Goal: Task Accomplishment & Management: Use online tool/utility

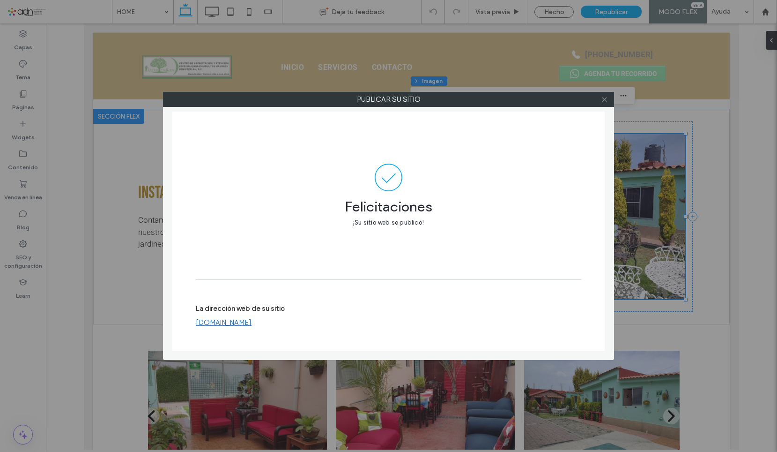
click at [603, 100] on use at bounding box center [604, 99] width 5 height 5
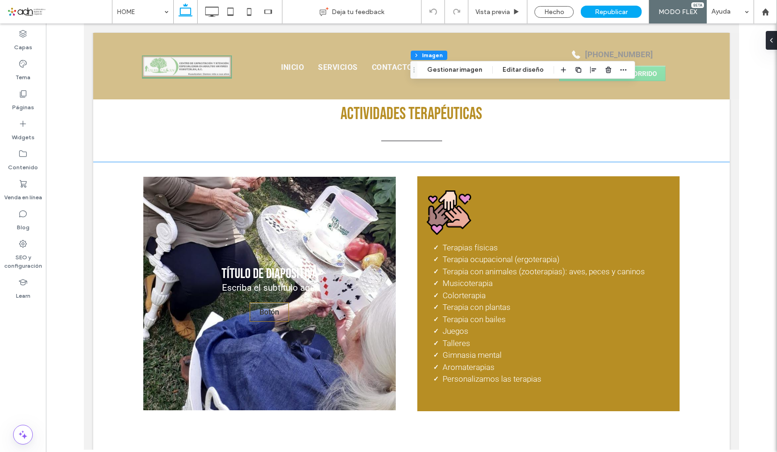
scroll to position [1359, 0]
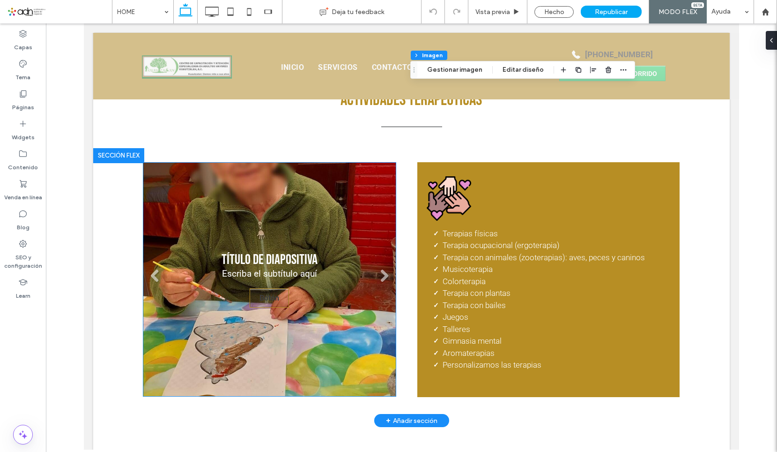
click at [301, 263] on div "Título de diapositiva Escriba el subtítulo aquí Botón" at bounding box center [270, 279] width 96 height 56
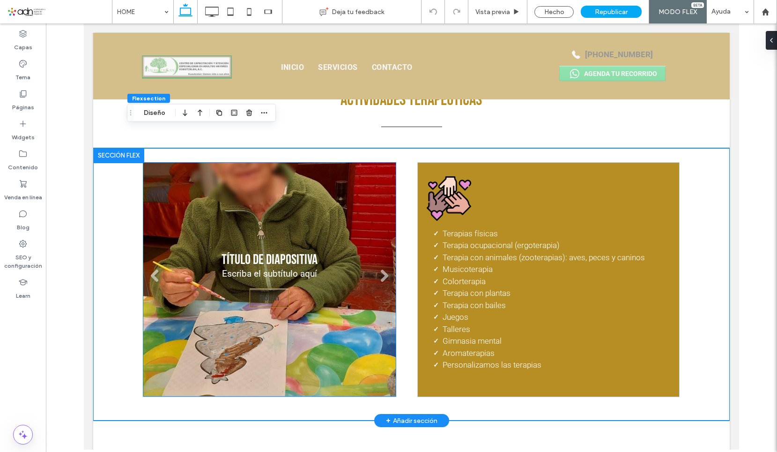
click at [311, 278] on div "Título de diapositiva Escriba el subtítulo aquí Botón" at bounding box center [270, 279] width 96 height 56
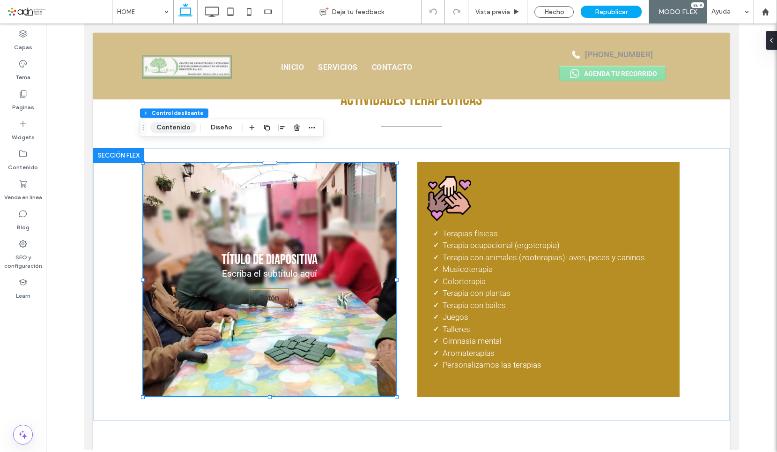
click at [170, 127] on button "Contenido" at bounding box center [173, 127] width 46 height 11
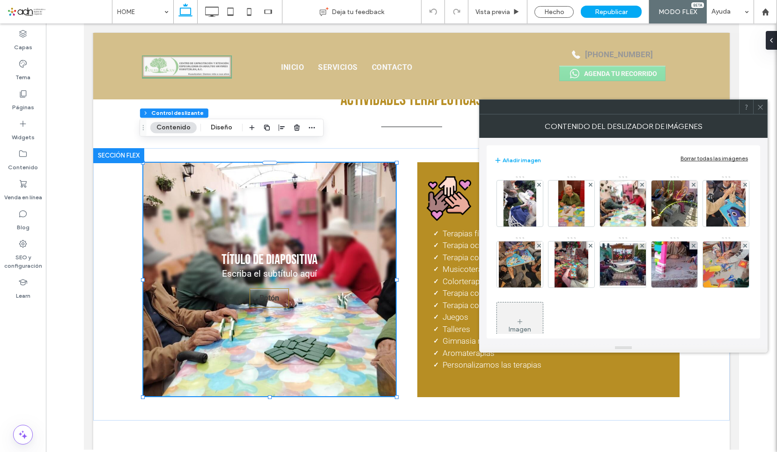
click at [757, 104] on icon at bounding box center [760, 107] width 7 height 7
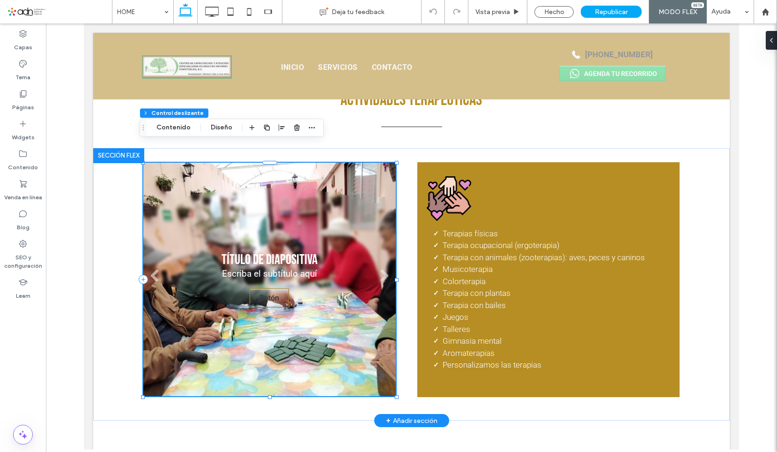
click at [282, 255] on div "Título de diapositiva Escriba el subtítulo aquí Botón" at bounding box center [270, 279] width 96 height 56
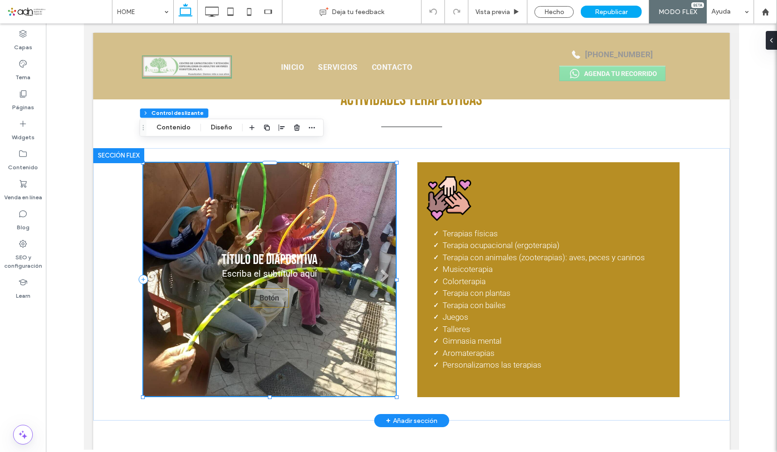
click at [287, 252] on div "Título de diapositiva Escriba el subtítulo aquí Botón" at bounding box center [270, 279] width 96 height 56
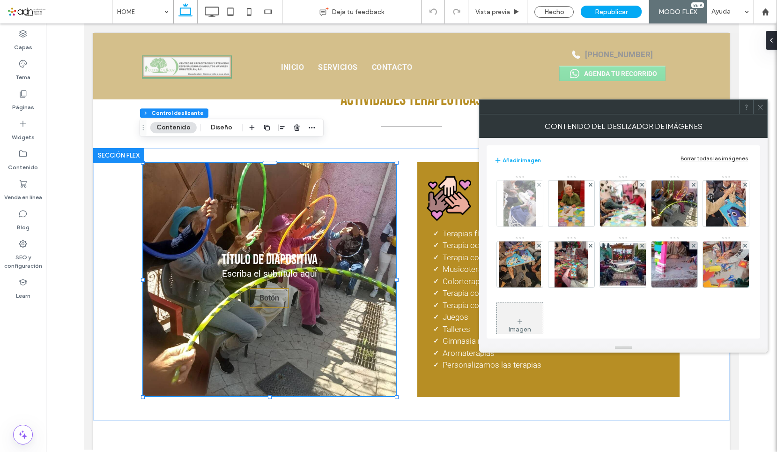
click at [517, 201] on img at bounding box center [520, 203] width 32 height 46
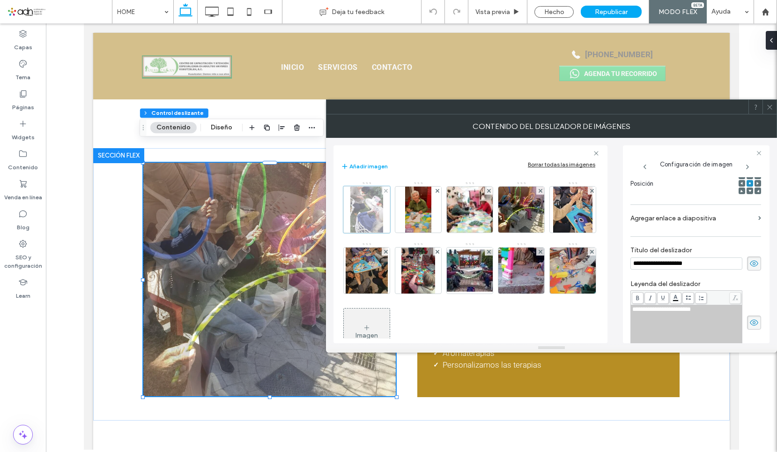
scroll to position [0, 0]
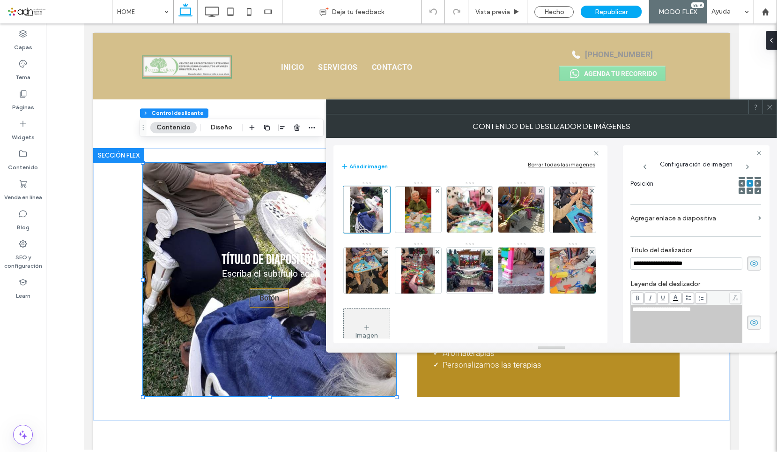
click at [751, 264] on icon at bounding box center [754, 263] width 9 height 10
click at [750, 322] on use at bounding box center [754, 322] width 8 height 6
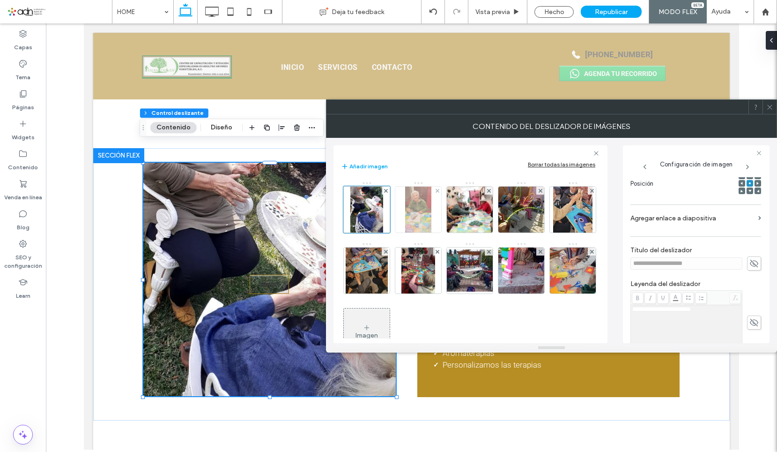
click at [411, 213] on img at bounding box center [418, 209] width 26 height 46
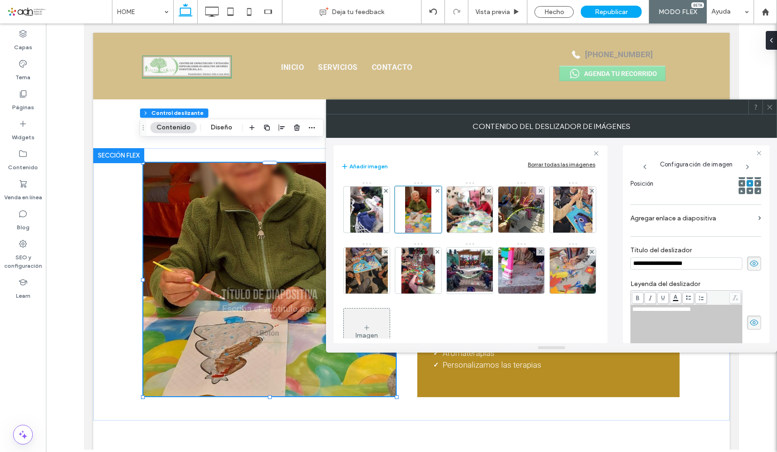
click at [751, 265] on icon at bounding box center [754, 263] width 9 height 10
click at [750, 325] on use at bounding box center [754, 322] width 8 height 6
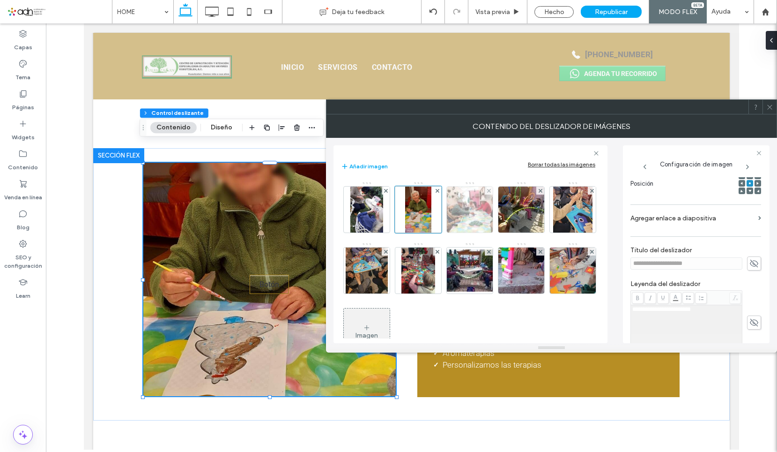
click at [487, 227] on img at bounding box center [469, 209] width 61 height 46
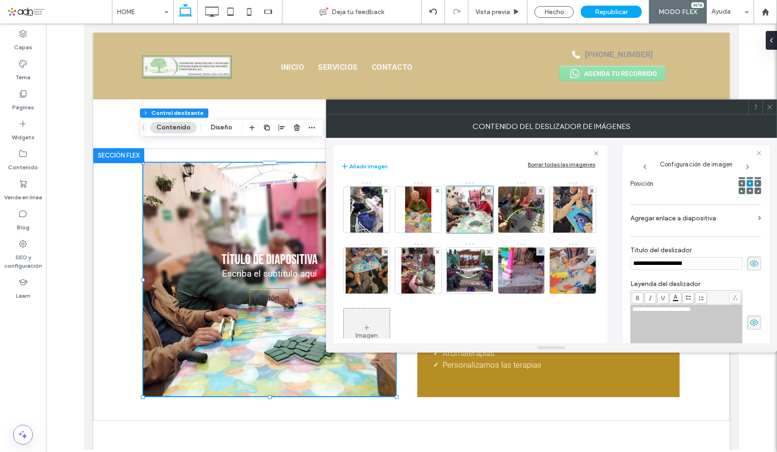
click at [750, 268] on icon at bounding box center [754, 263] width 9 height 10
click at [749, 328] on span at bounding box center [754, 322] width 14 height 14
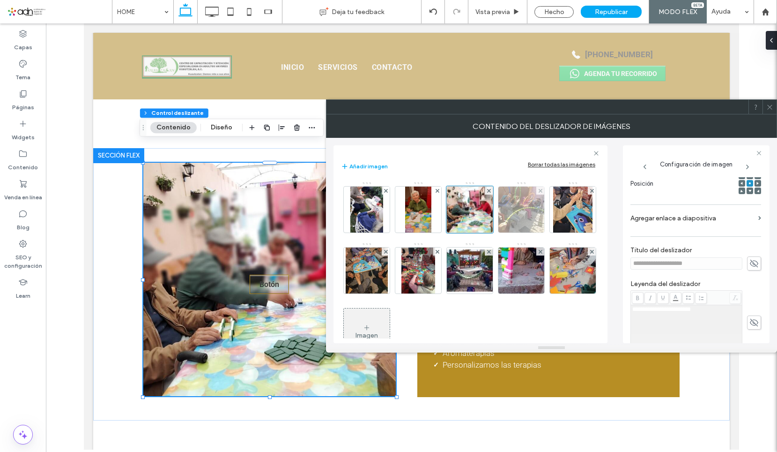
click at [524, 220] on img at bounding box center [521, 209] width 61 height 46
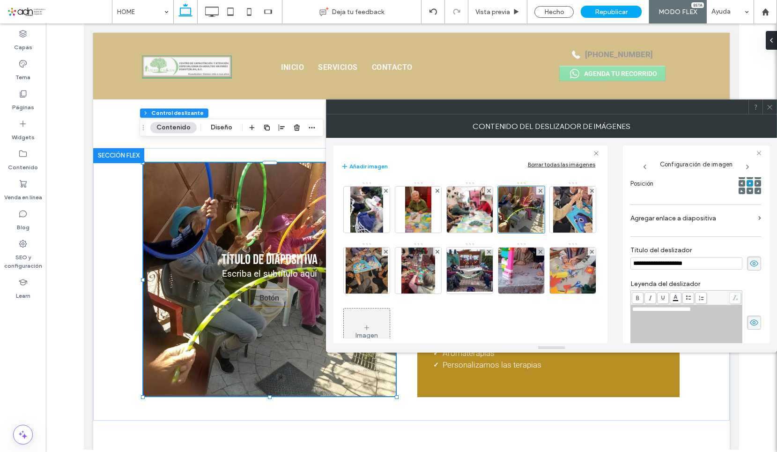
click at [750, 261] on icon at bounding box center [754, 263] width 9 height 10
click at [751, 320] on use at bounding box center [754, 322] width 8 height 6
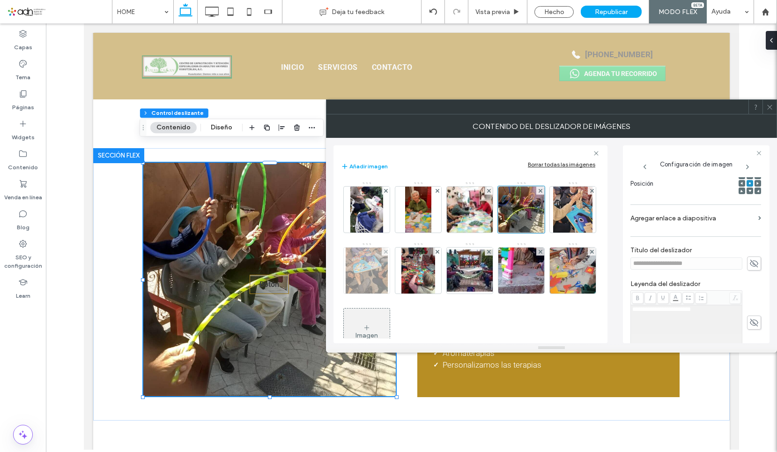
click at [387, 275] on img at bounding box center [367, 270] width 42 height 46
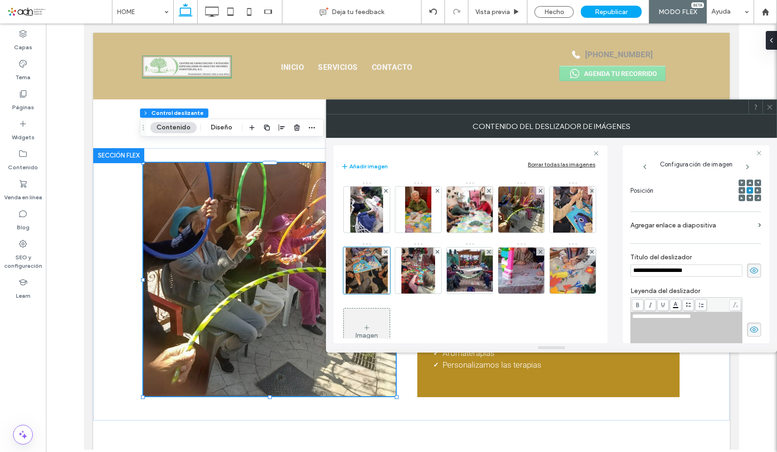
scroll to position [151, 0]
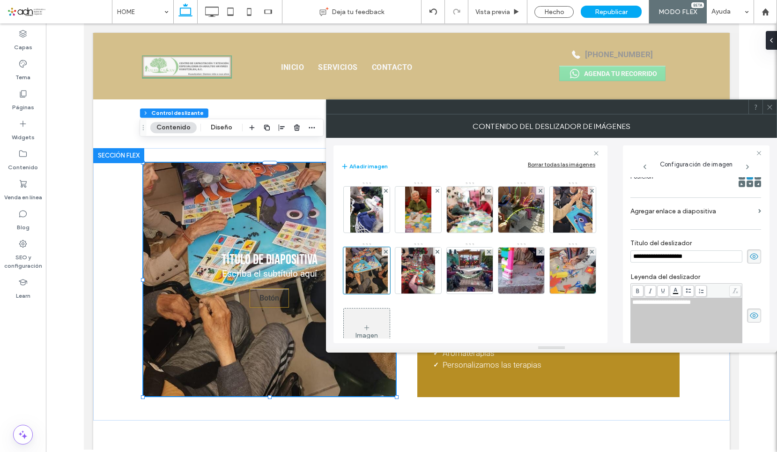
click at [753, 261] on icon at bounding box center [754, 256] width 9 height 10
click at [750, 318] on use at bounding box center [754, 315] width 8 height 6
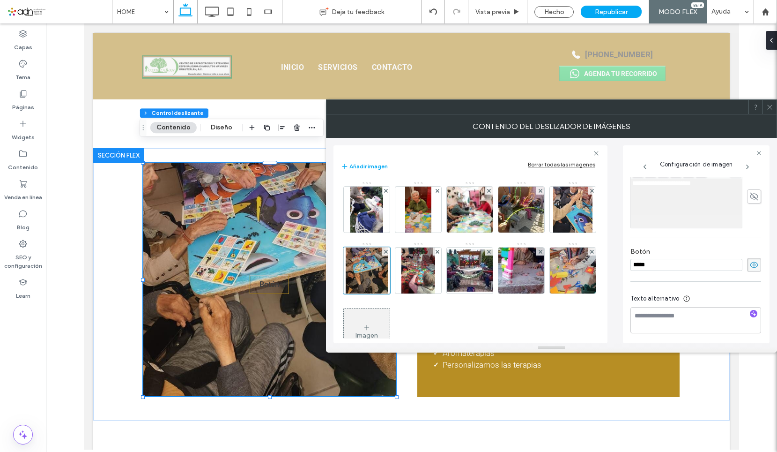
scroll to position [280, 0]
click at [752, 263] on icon at bounding box center [754, 262] width 9 height 10
click at [369, 224] on img at bounding box center [366, 209] width 32 height 46
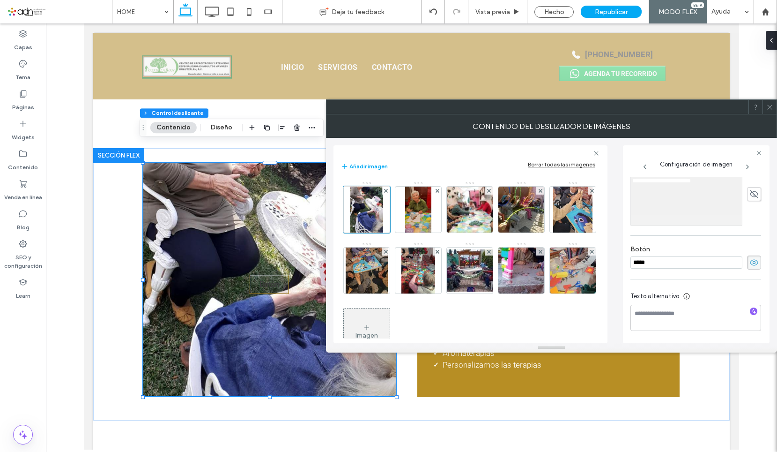
click at [750, 264] on use at bounding box center [754, 263] width 8 height 6
click at [413, 213] on img at bounding box center [418, 209] width 26 height 46
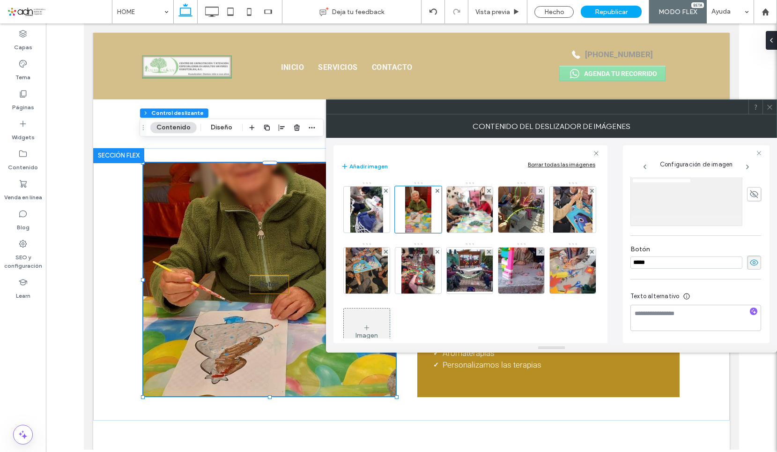
click at [750, 264] on use at bounding box center [754, 263] width 8 height 6
click at [476, 221] on img at bounding box center [469, 209] width 61 height 46
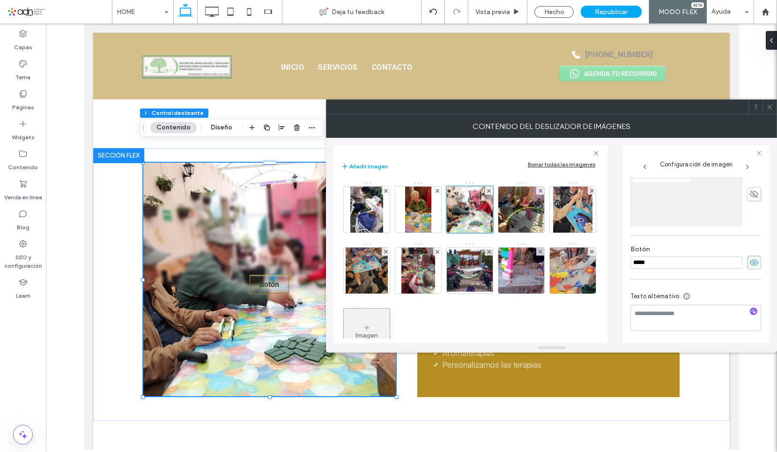
click at [752, 264] on icon at bounding box center [754, 262] width 9 height 10
click at [533, 213] on img at bounding box center [521, 209] width 61 height 46
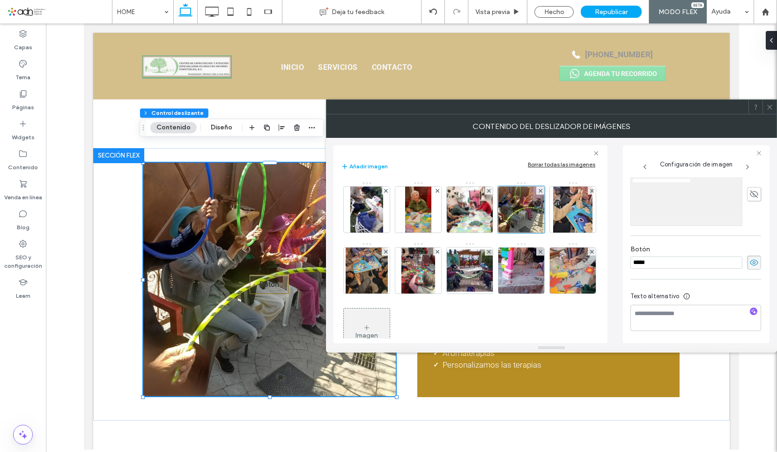
click at [751, 262] on use at bounding box center [754, 263] width 8 height 6
click at [553, 232] on img at bounding box center [572, 209] width 39 height 46
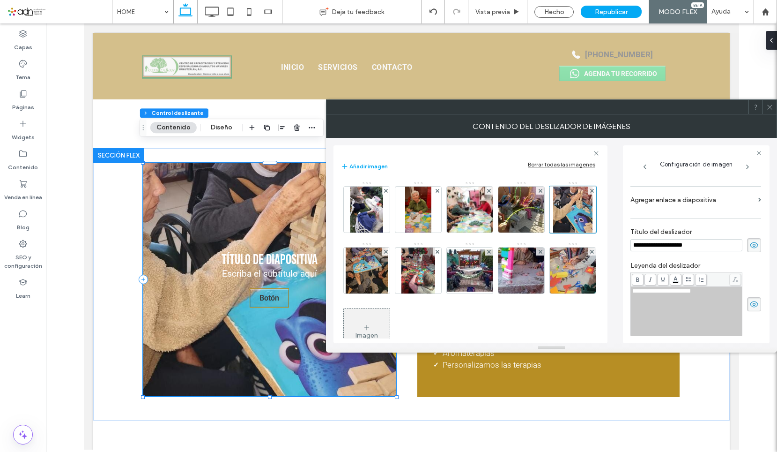
scroll to position [201, 0]
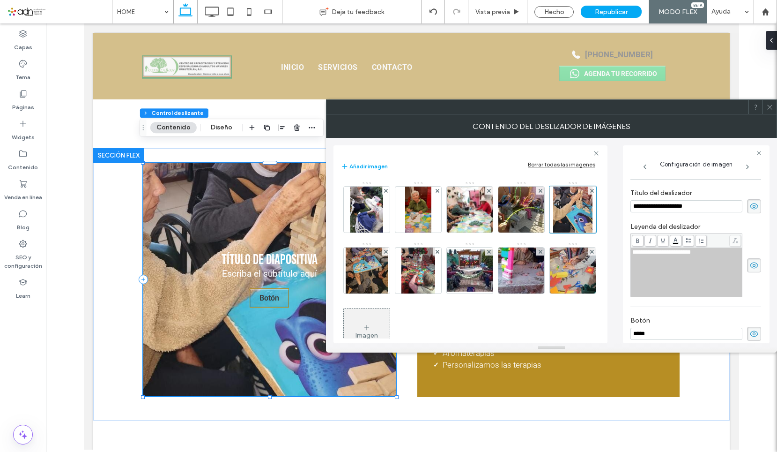
click at [750, 211] on icon at bounding box center [754, 206] width 9 height 10
click at [747, 280] on div "**********" at bounding box center [696, 265] width 131 height 64
click at [750, 270] on icon at bounding box center [754, 265] width 9 height 10
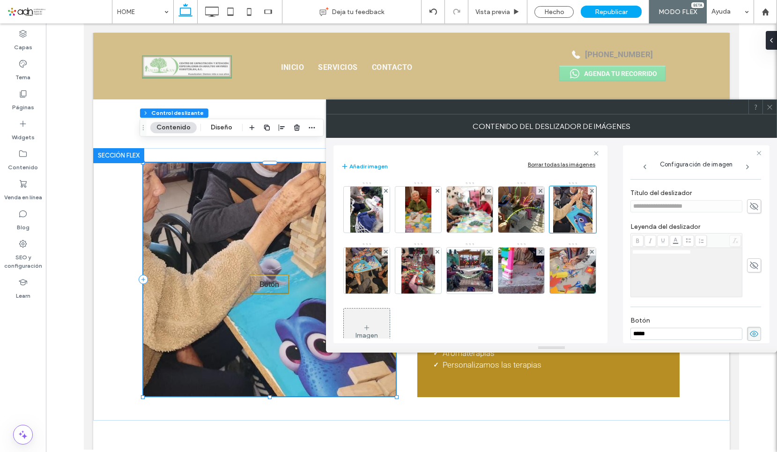
scroll to position [248, 0]
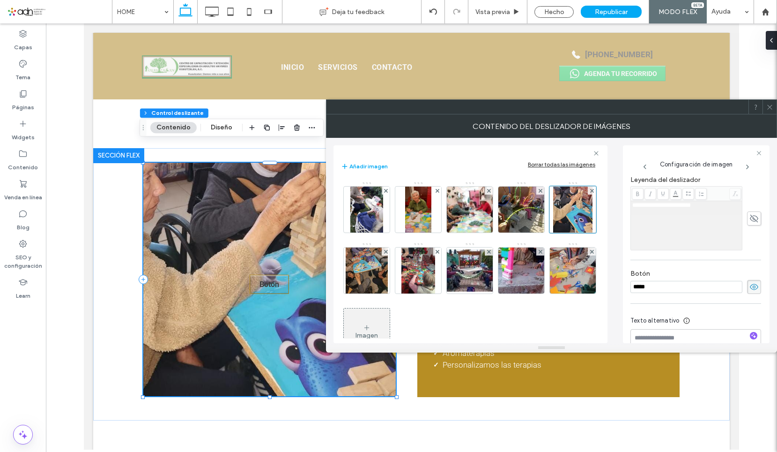
click at [750, 290] on use at bounding box center [754, 287] width 8 height 6
click at [387, 272] on img at bounding box center [367, 270] width 42 height 46
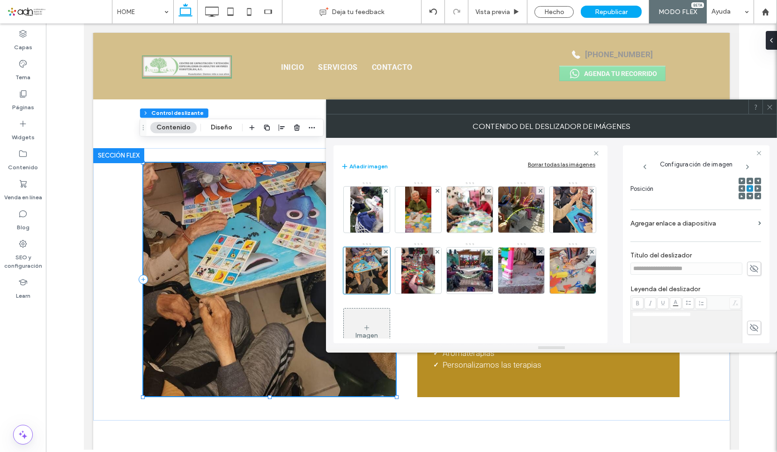
scroll to position [186, 0]
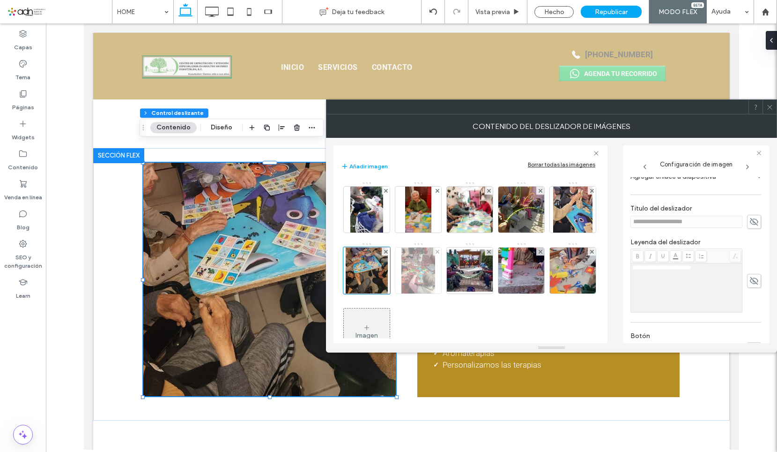
click at [436, 288] on img at bounding box center [419, 270] width 34 height 46
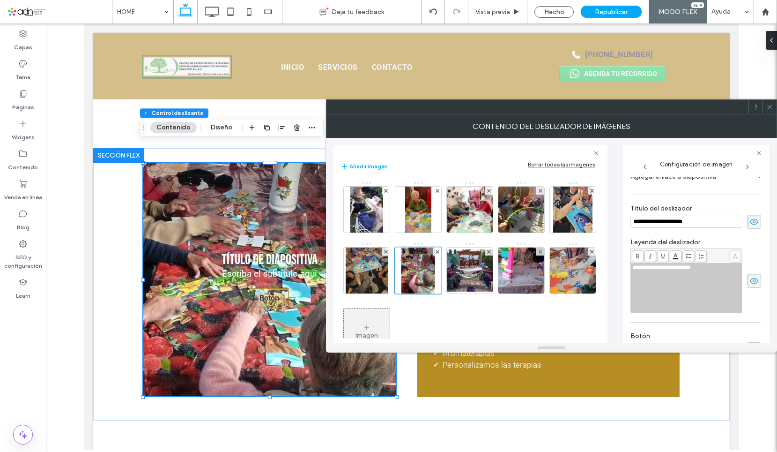
drag, startPoint x: 748, startPoint y: 226, endPoint x: 729, endPoint y: 268, distance: 46.1
click at [750, 225] on use at bounding box center [754, 222] width 8 height 6
click at [750, 283] on use at bounding box center [754, 280] width 8 height 6
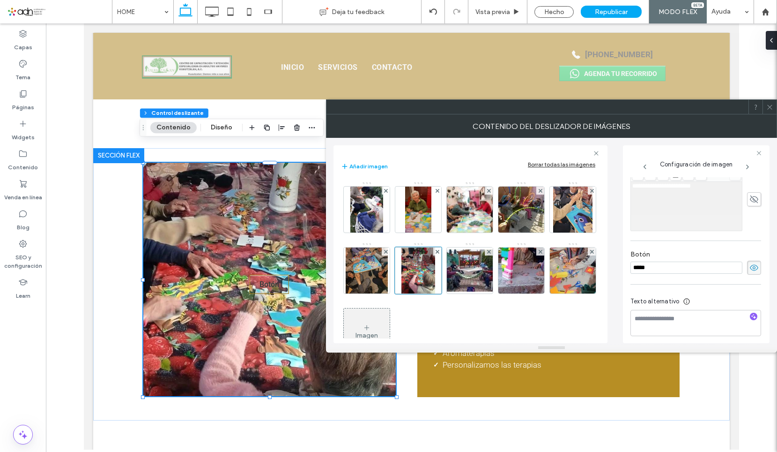
scroll to position [280, 0]
click at [750, 262] on icon at bounding box center [754, 262] width 9 height 10
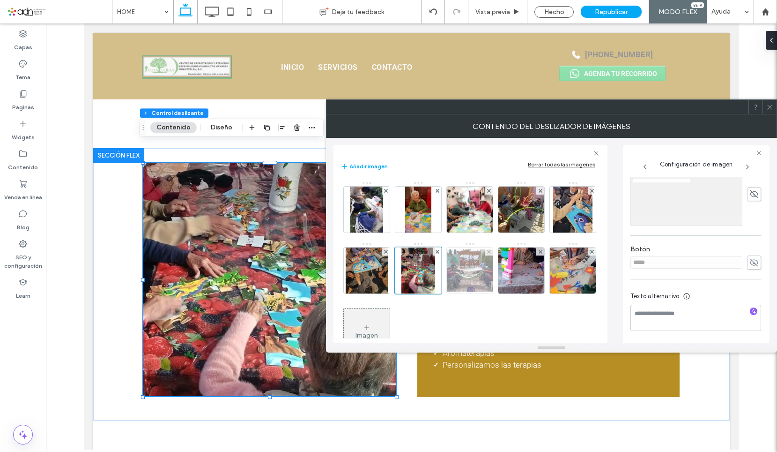
click at [507, 277] on img at bounding box center [469, 270] width 75 height 42
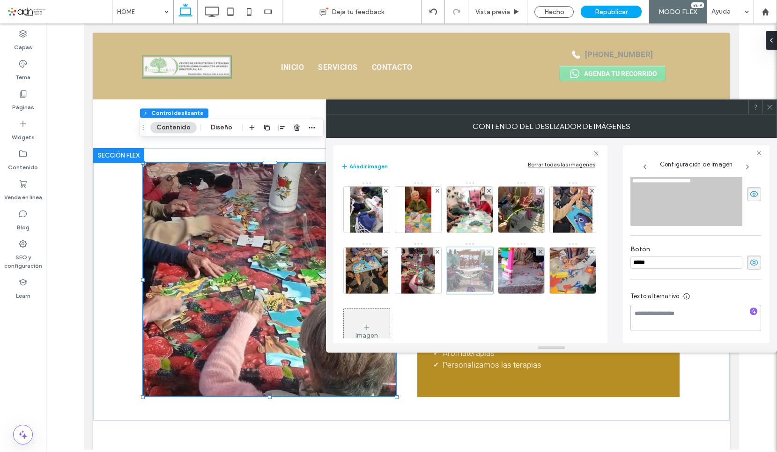
scroll to position [155, 0]
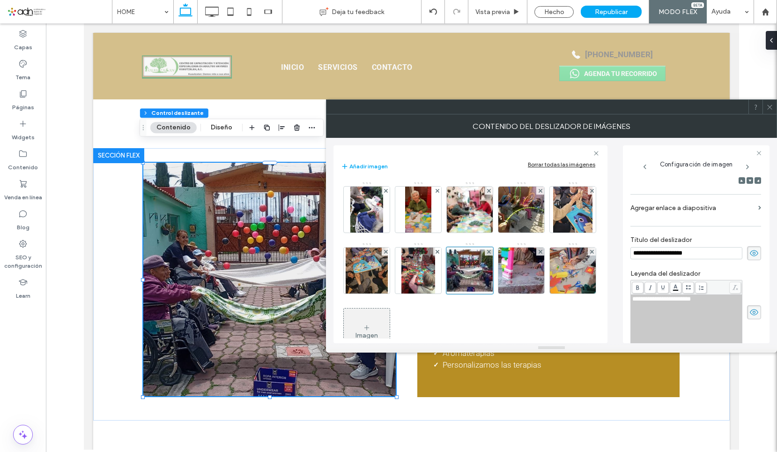
click at [750, 258] on icon at bounding box center [754, 253] width 9 height 10
click at [750, 317] on icon at bounding box center [754, 312] width 9 height 10
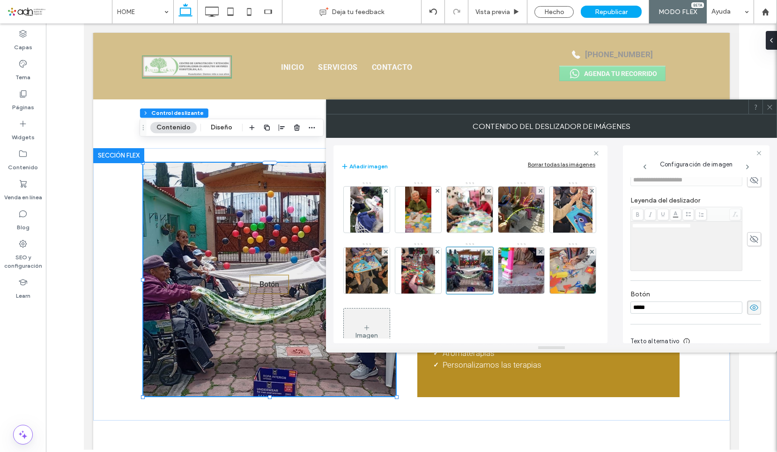
scroll to position [248, 0]
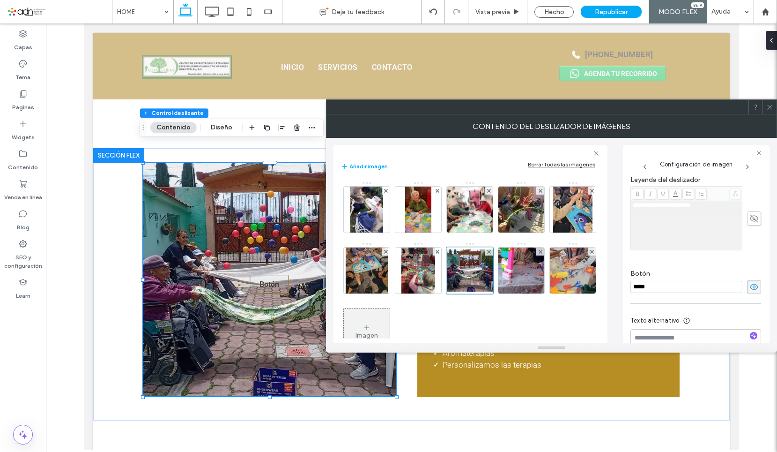
click at [753, 290] on use at bounding box center [754, 287] width 8 height 6
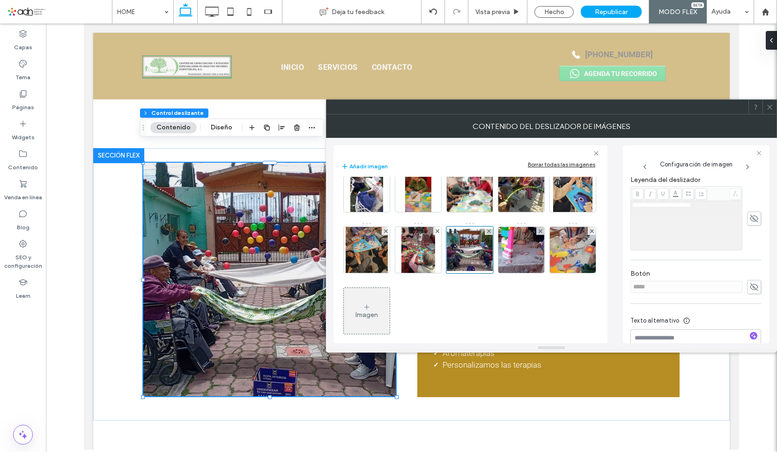
scroll to position [31, 0]
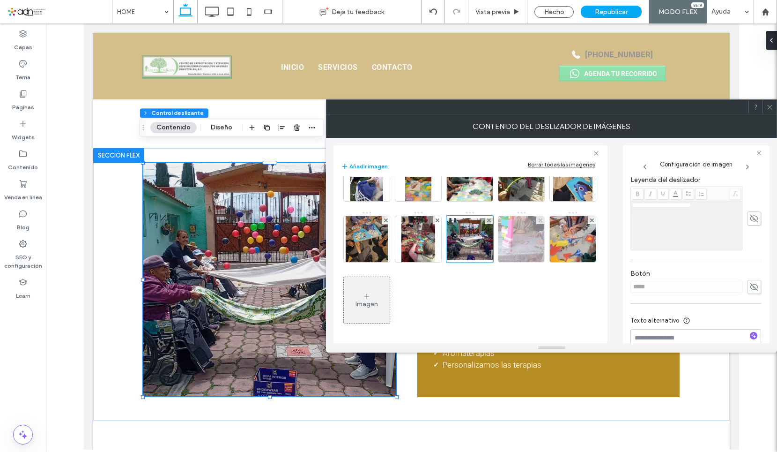
click at [493, 262] on img at bounding box center [521, 239] width 57 height 46
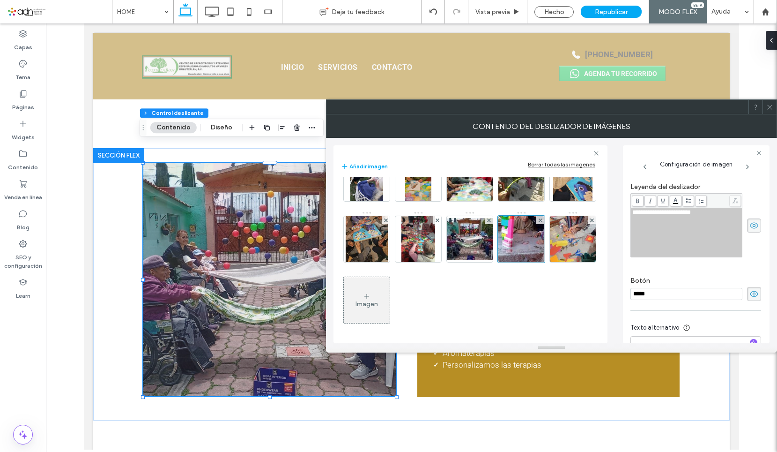
scroll to position [155, 0]
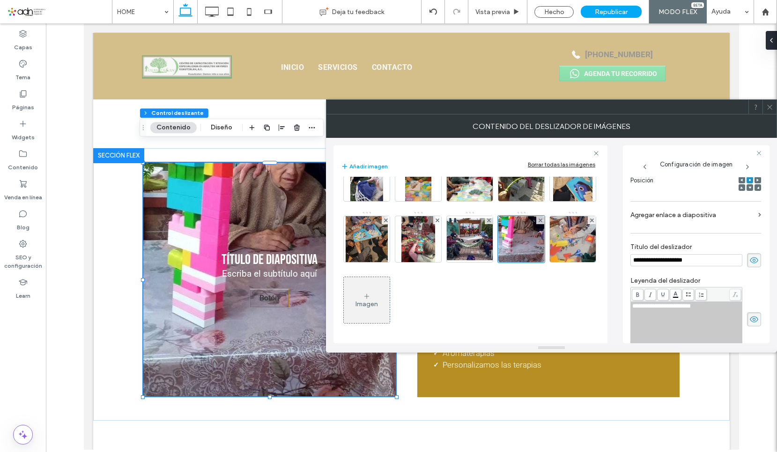
click at [750, 262] on icon at bounding box center [754, 260] width 9 height 10
click at [750, 316] on icon at bounding box center [754, 319] width 9 height 10
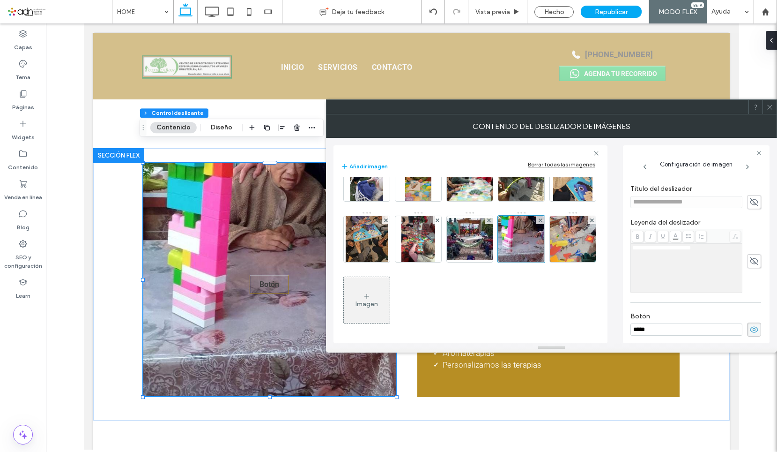
scroll to position [248, 0]
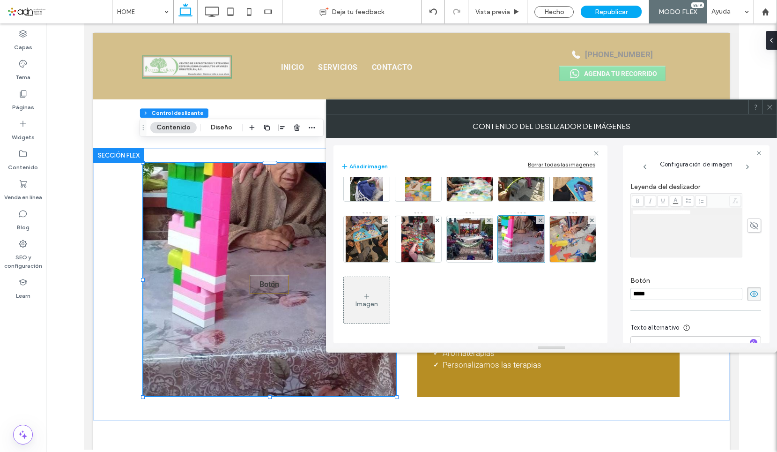
click at [750, 293] on icon at bounding box center [754, 294] width 9 height 10
click at [546, 262] on img at bounding box center [572, 239] width 53 height 46
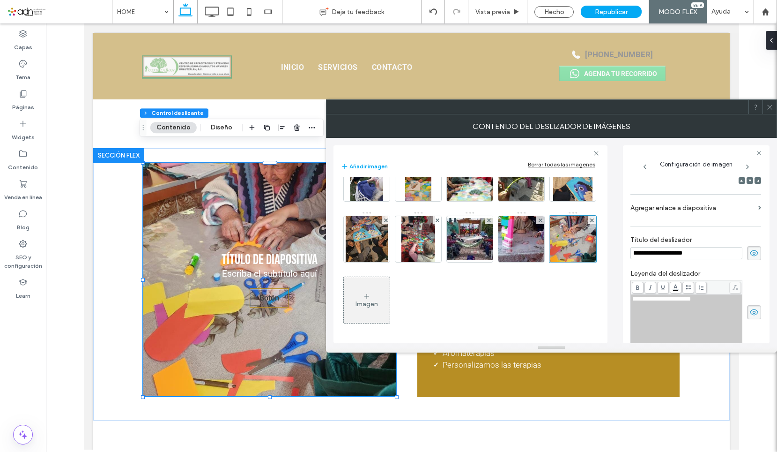
click at [750, 258] on icon at bounding box center [754, 253] width 9 height 10
click at [750, 315] on icon at bounding box center [754, 312] width 9 height 10
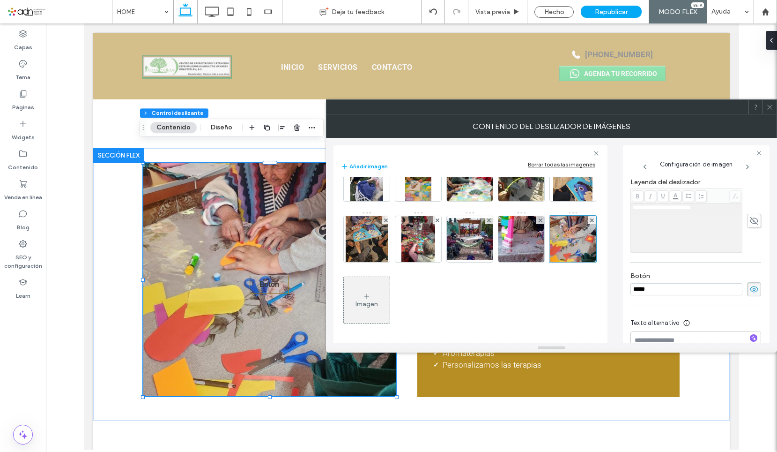
scroll to position [280, 0]
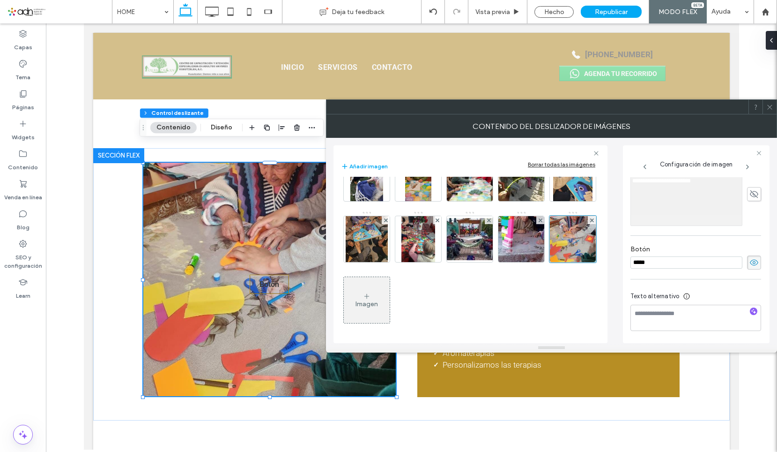
click at [750, 261] on use at bounding box center [754, 263] width 8 height 6
click at [771, 106] on icon at bounding box center [769, 107] width 7 height 7
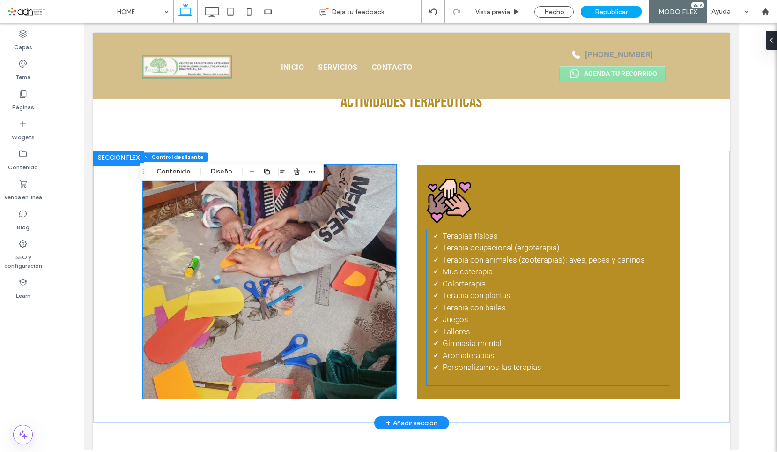
scroll to position [1406, 0]
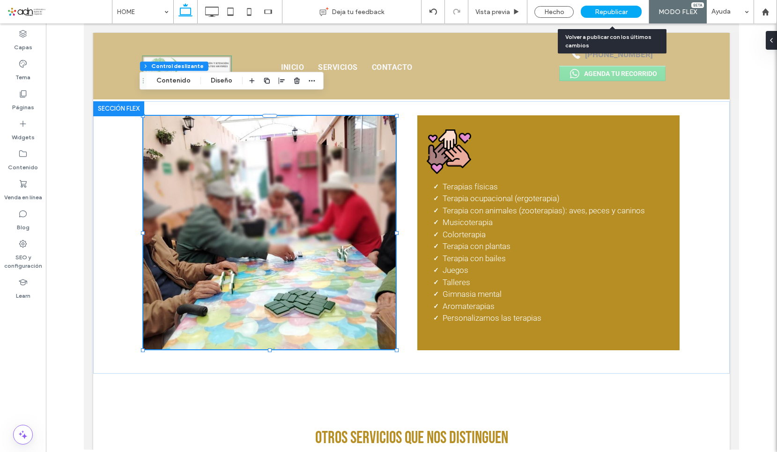
click at [608, 11] on span "Republicar" at bounding box center [611, 12] width 33 height 8
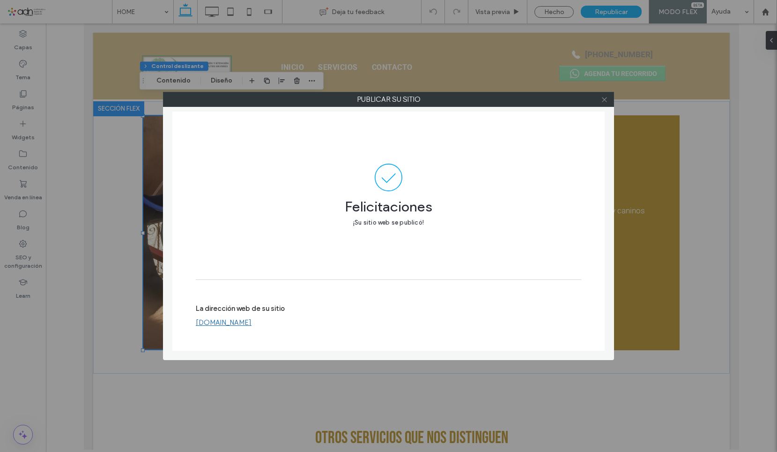
click at [605, 99] on icon at bounding box center [604, 99] width 7 height 7
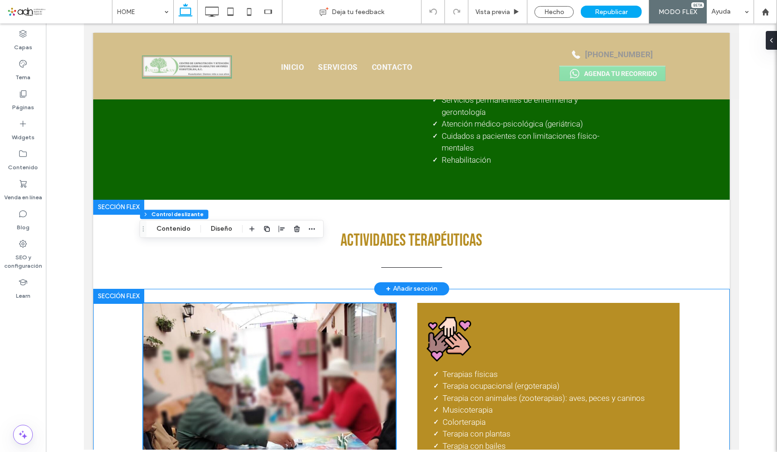
scroll to position [1312, 0]
